Goal: Information Seeking & Learning: Learn about a topic

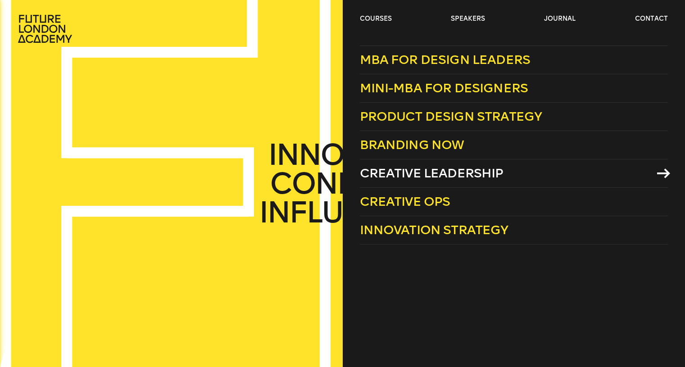
click at [414, 172] on span "Creative Leadership" at bounding box center [432, 173] width 144 height 15
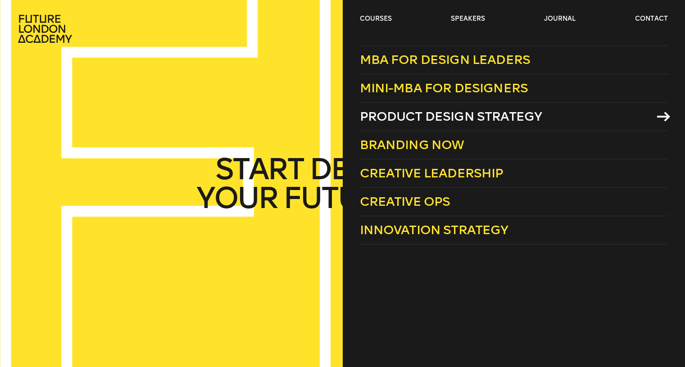
click at [426, 120] on span "Product Design Strategy" at bounding box center [451, 116] width 182 height 15
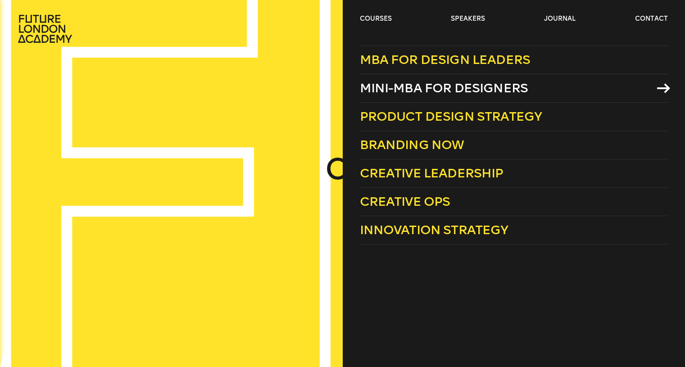
click at [400, 86] on span "Mini-MBA for Designers" at bounding box center [444, 88] width 168 height 15
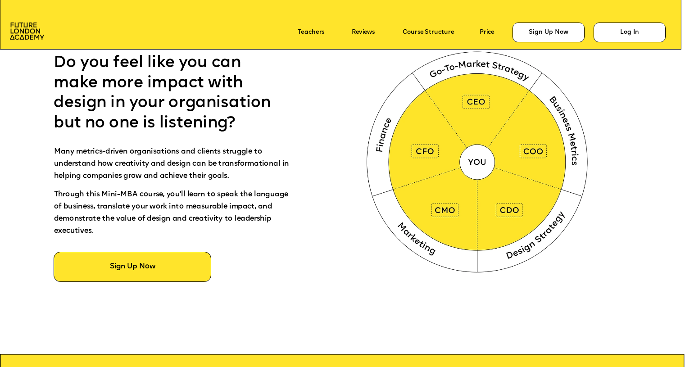
scroll to position [471, 0]
